Goal: Task Accomplishment & Management: Manage account settings

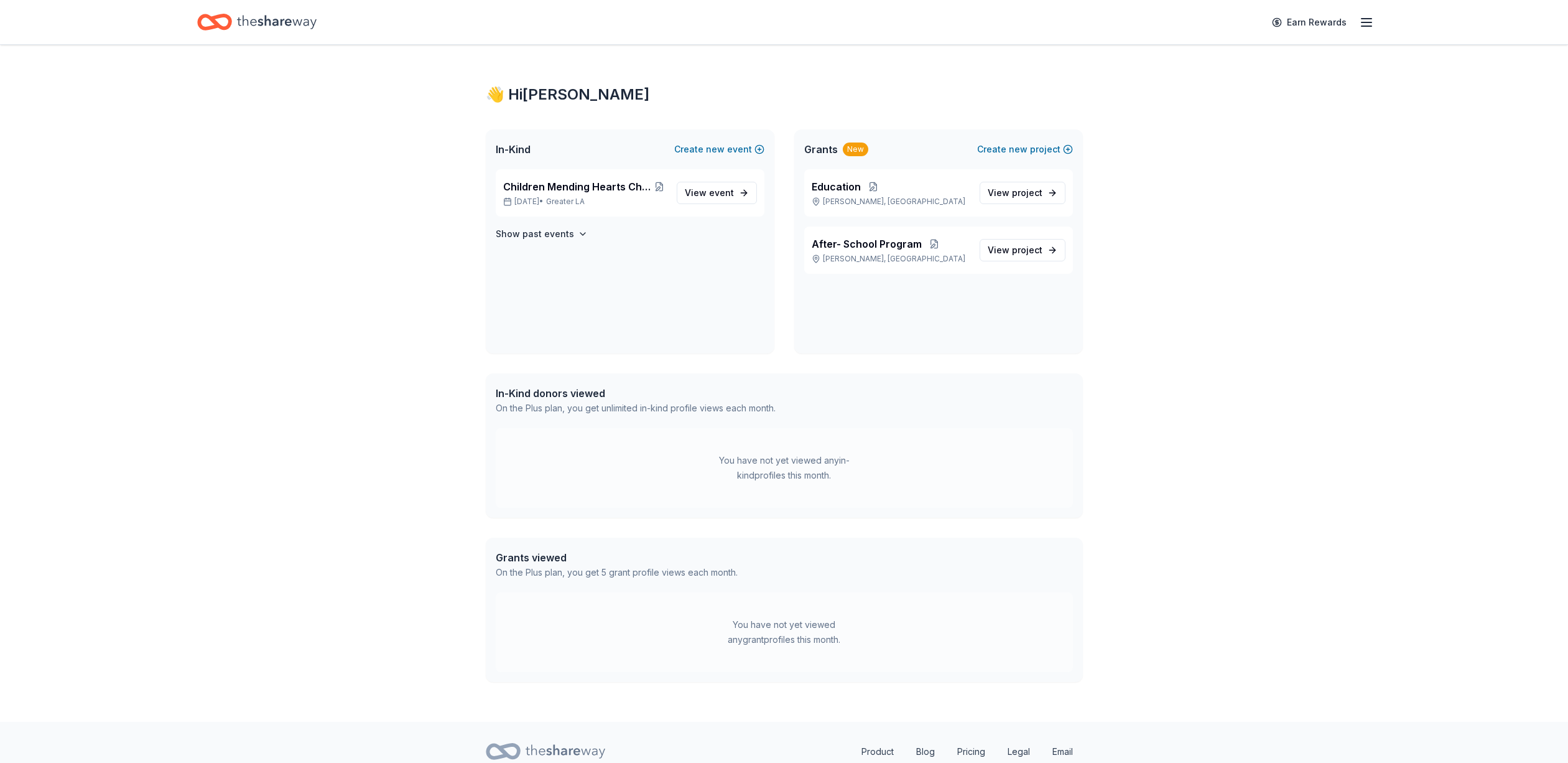
click at [1361, 26] on line "button" at bounding box center [1366, 26] width 10 height 0
click at [1234, 105] on link "Account" at bounding box center [1218, 111] width 39 height 12
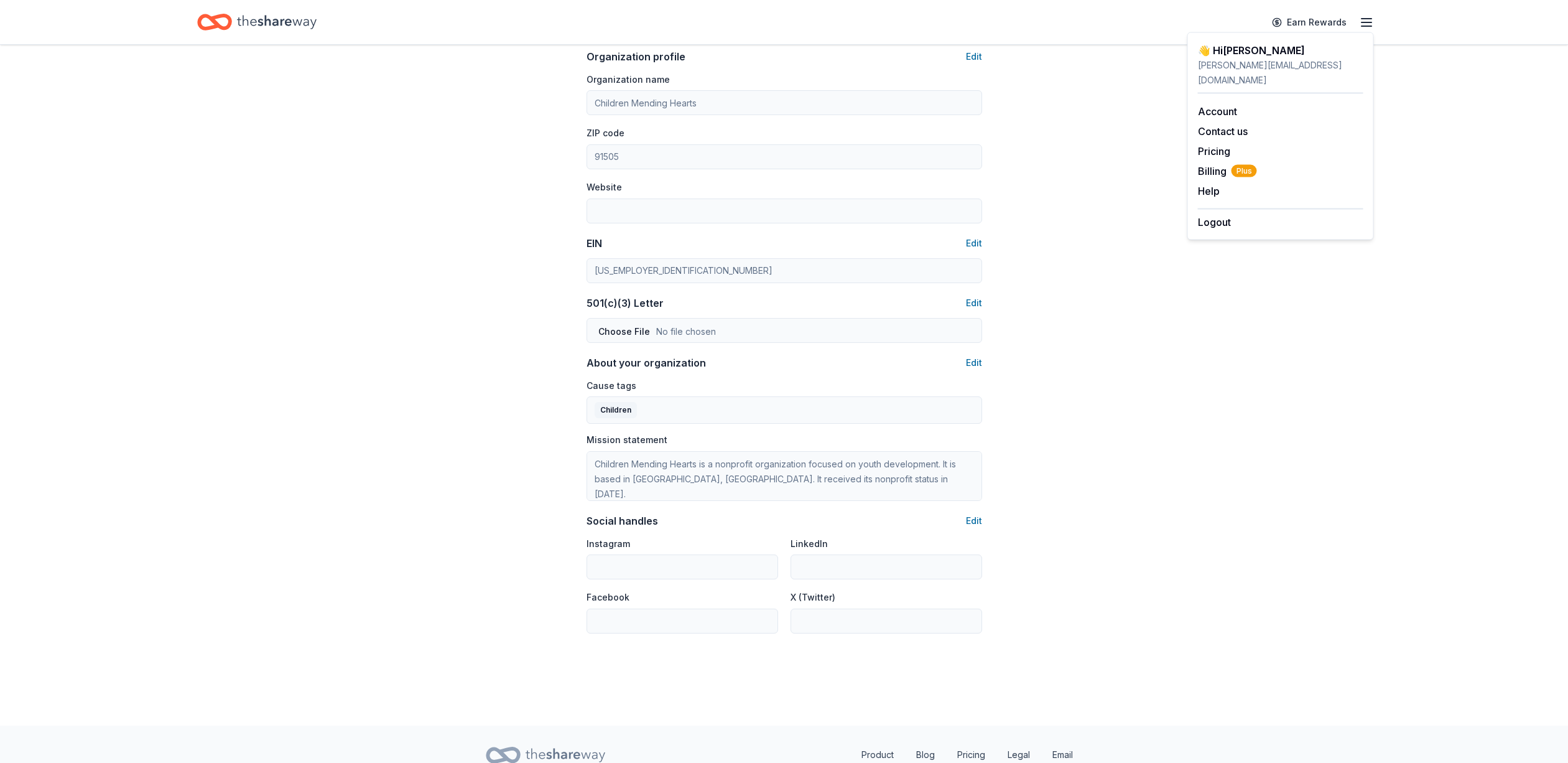
scroll to position [483, 0]
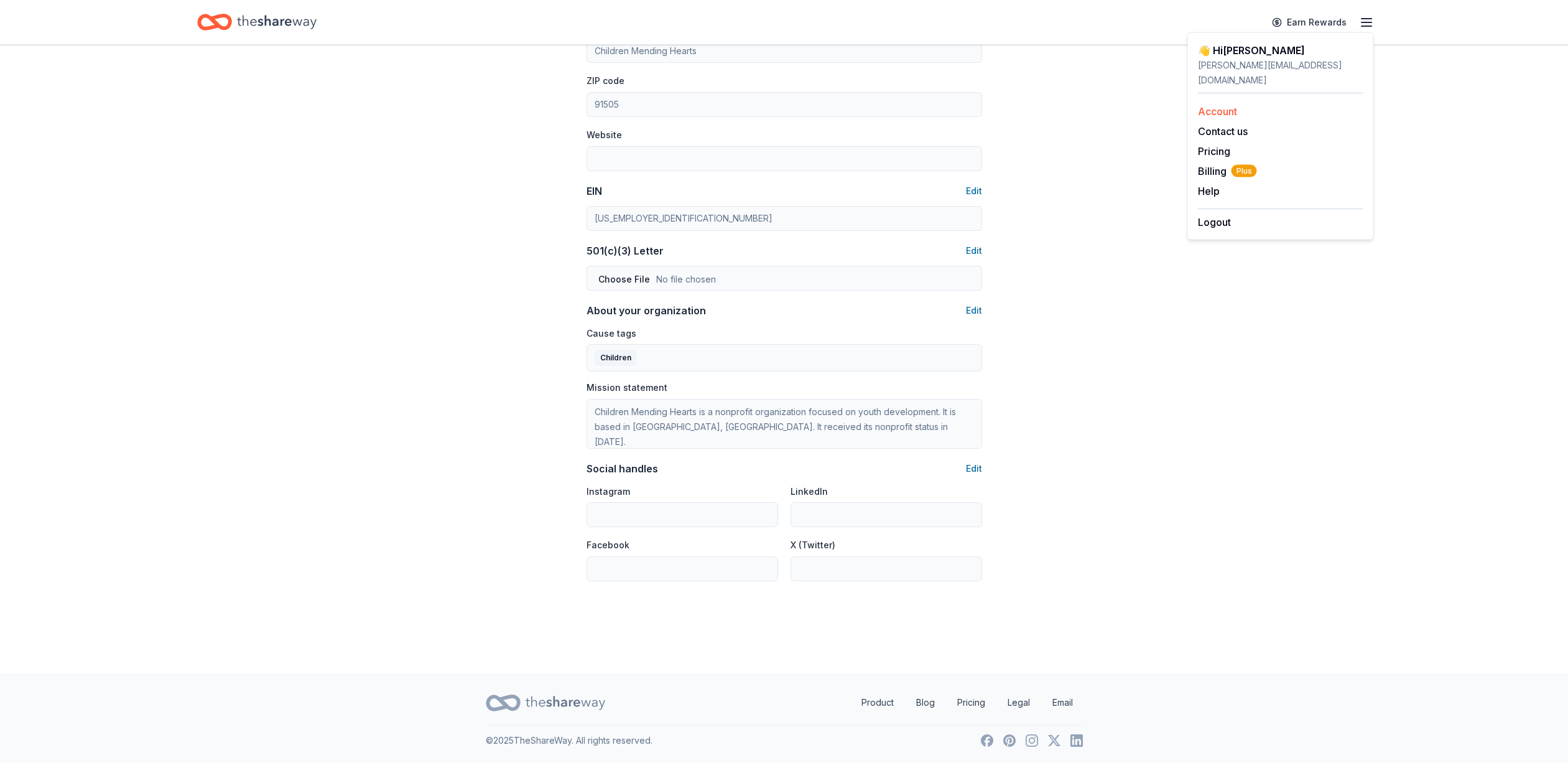
click at [1212, 105] on link "Account" at bounding box center [1218, 111] width 39 height 12
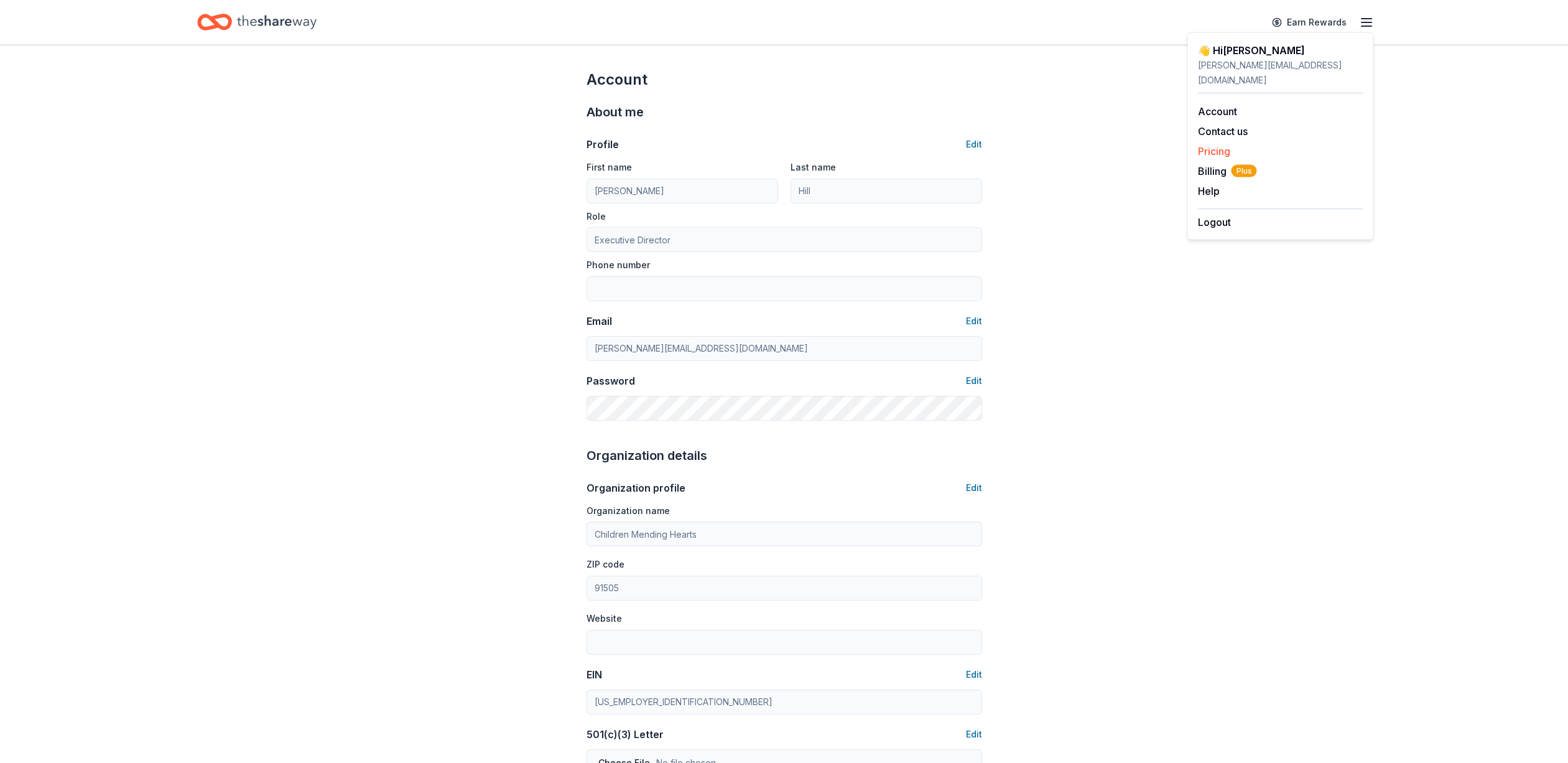
click at [1213, 145] on link "Pricing" at bounding box center [1214, 151] width 33 height 12
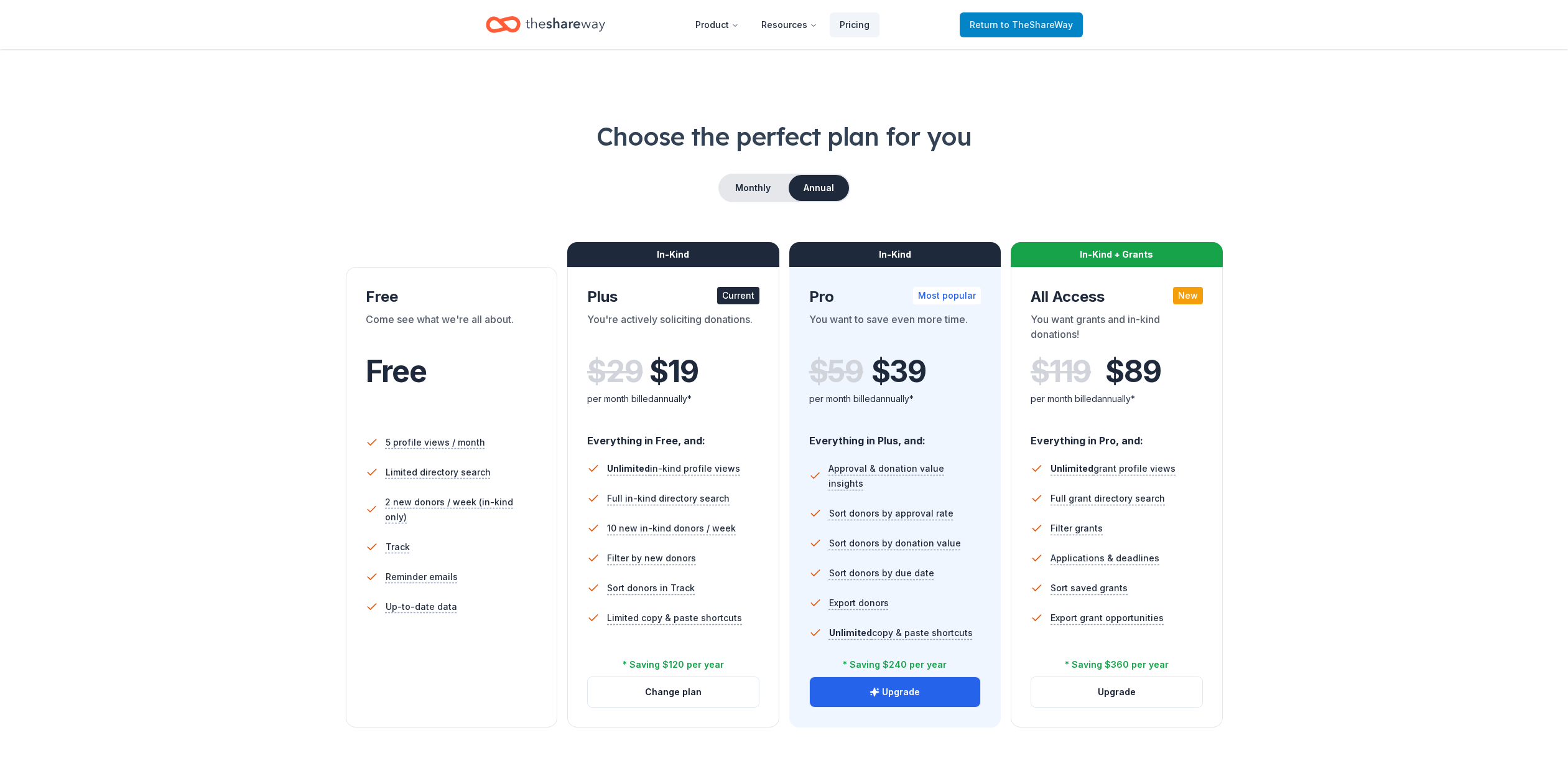
click at [1001, 34] on link "Return to TheShareWay" at bounding box center [1021, 25] width 124 height 25
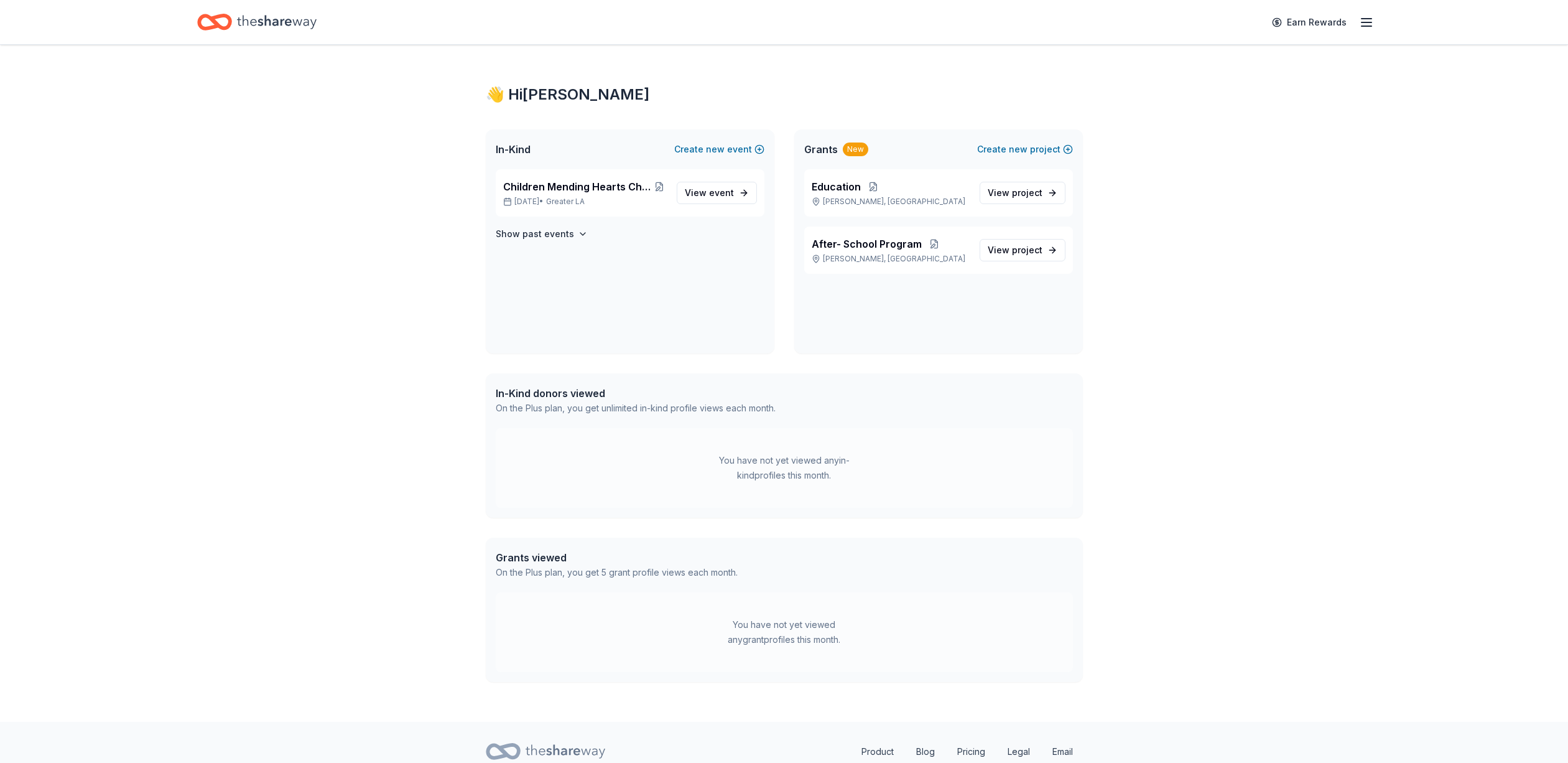
click at [1364, 29] on icon "button" at bounding box center [1366, 22] width 15 height 15
click at [1206, 163] on span "Billing Plus" at bounding box center [1228, 171] width 59 height 15
